Goal: Navigation & Orientation: Find specific page/section

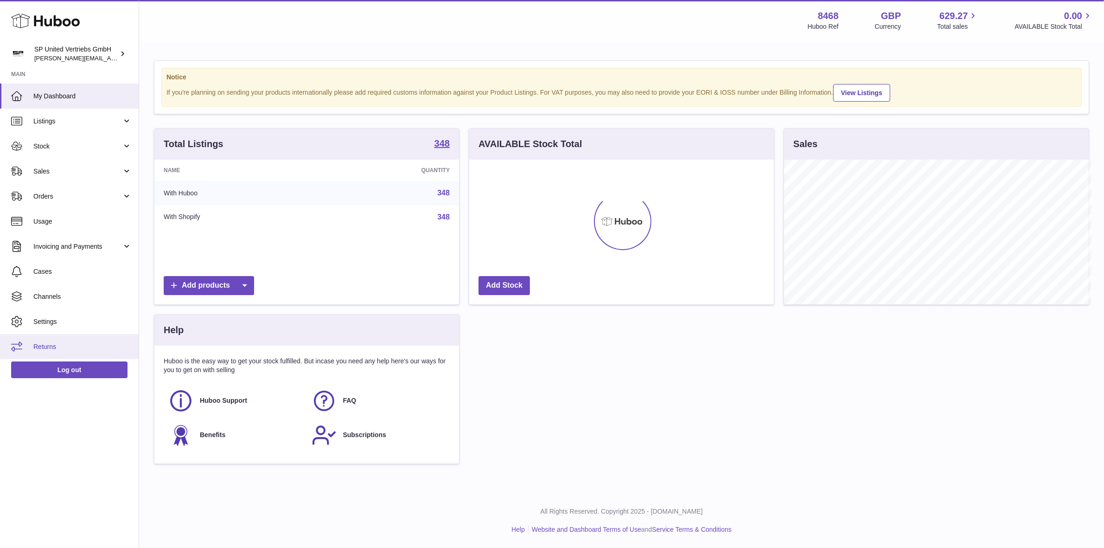
scroll to position [463664, 463504]
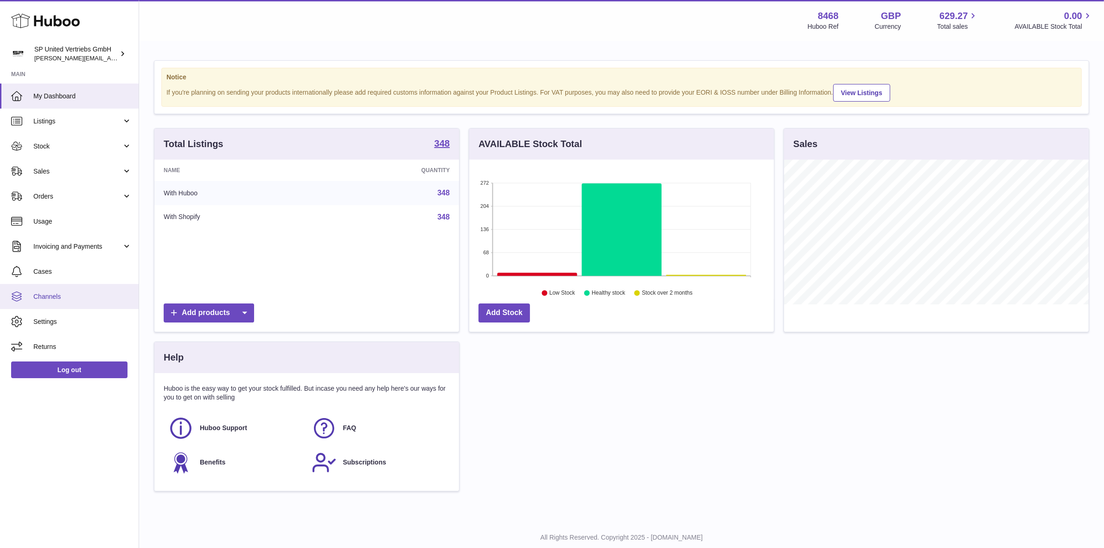
click at [50, 298] on span "Channels" at bounding box center [82, 296] width 98 height 9
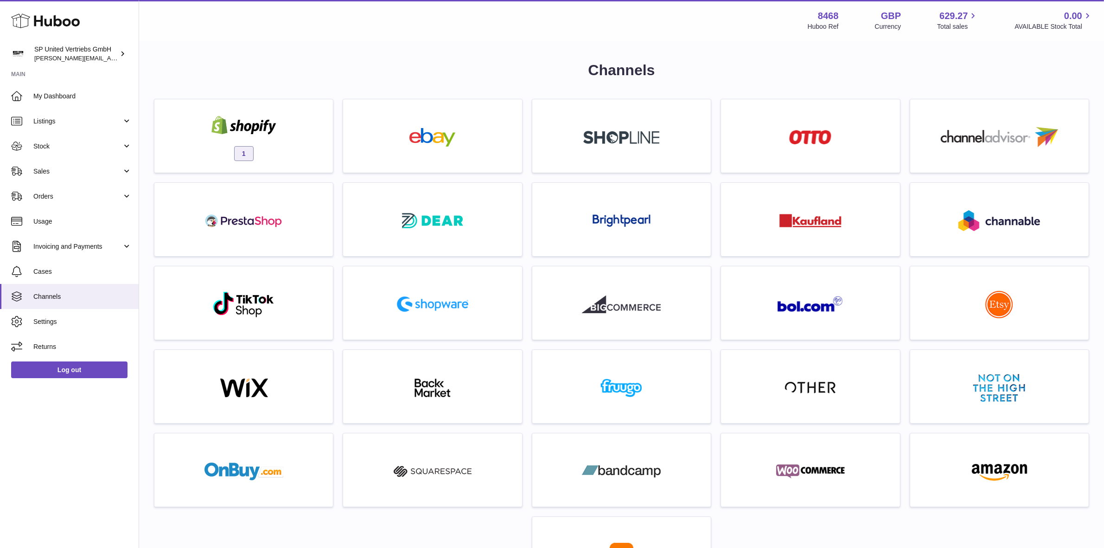
click at [41, 23] on use at bounding box center [45, 21] width 69 height 14
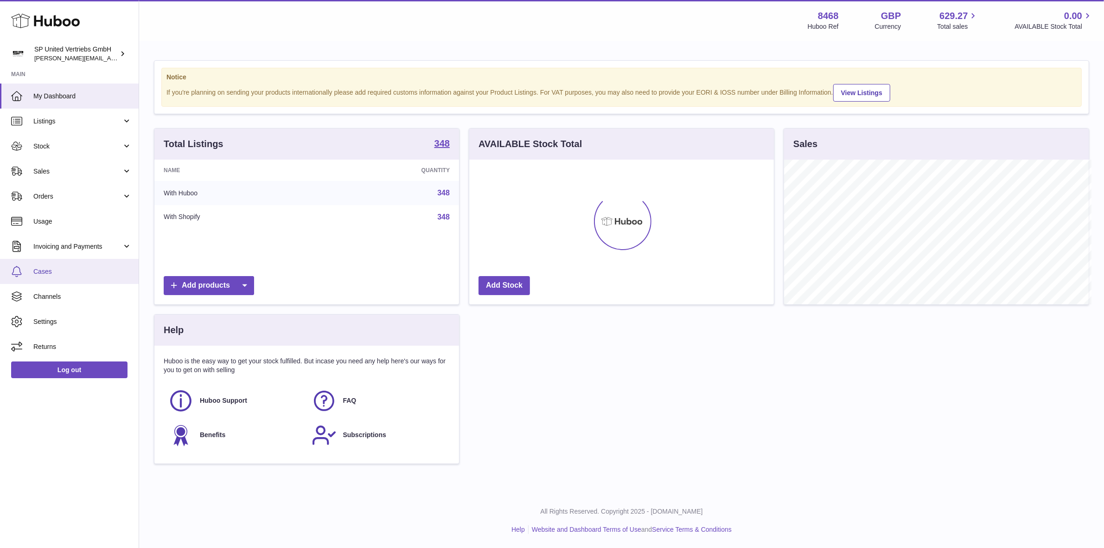
scroll to position [463664, 463504]
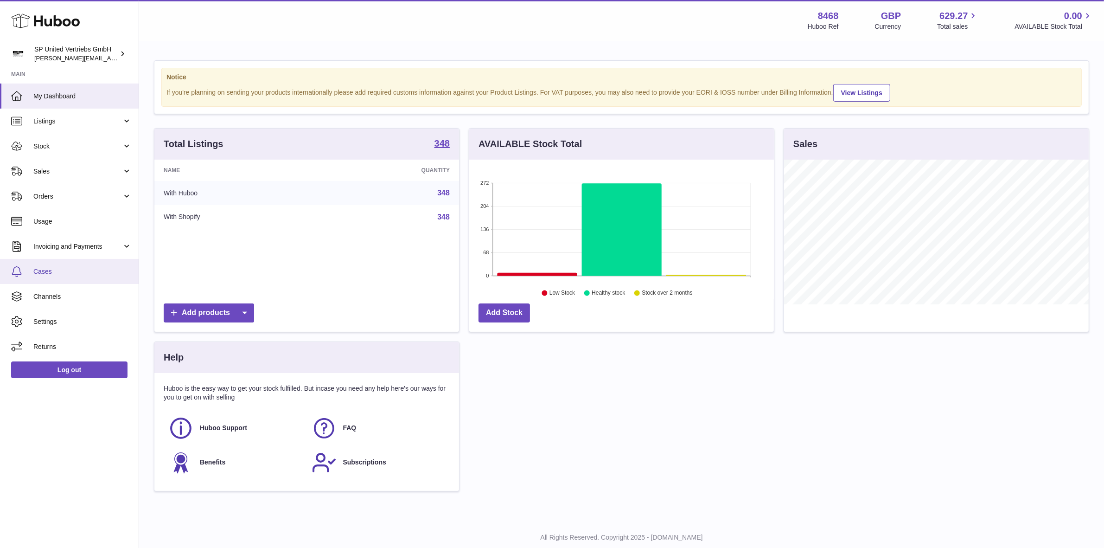
click at [50, 275] on span "Cases" at bounding box center [82, 271] width 98 height 9
